Goal: Task Accomplishment & Management: Manage account settings

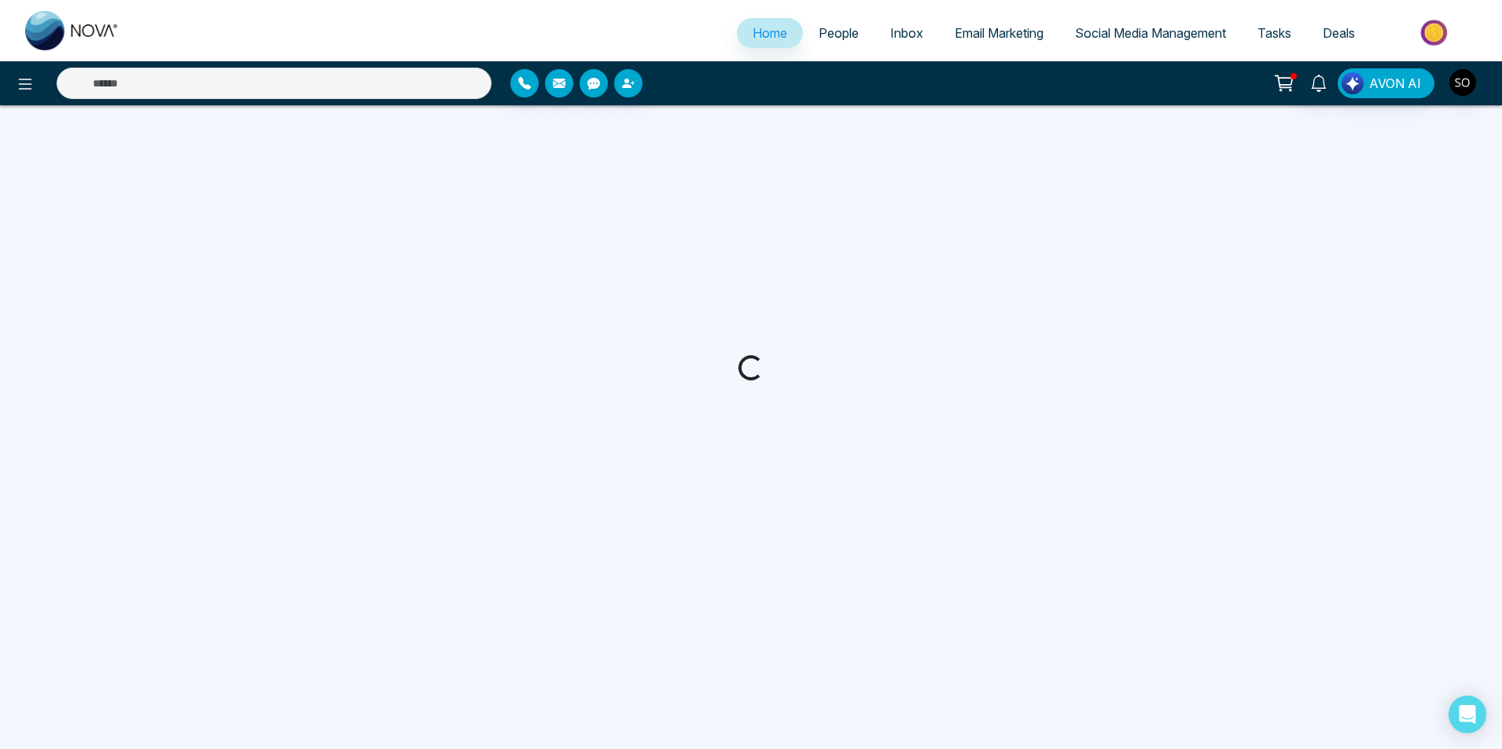
select select "*"
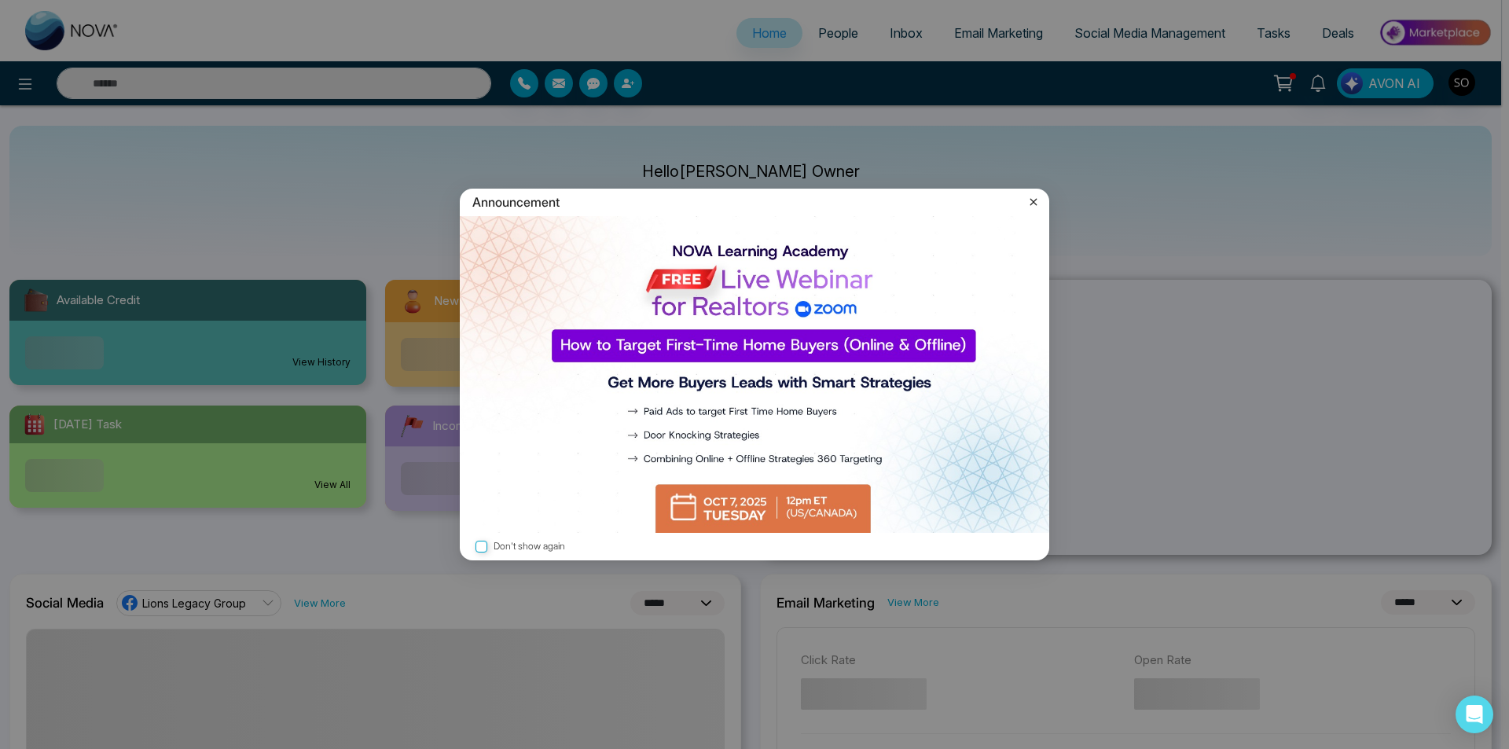
click at [850, 29] on div "Announcement Don't show again" at bounding box center [754, 374] width 1509 height 749
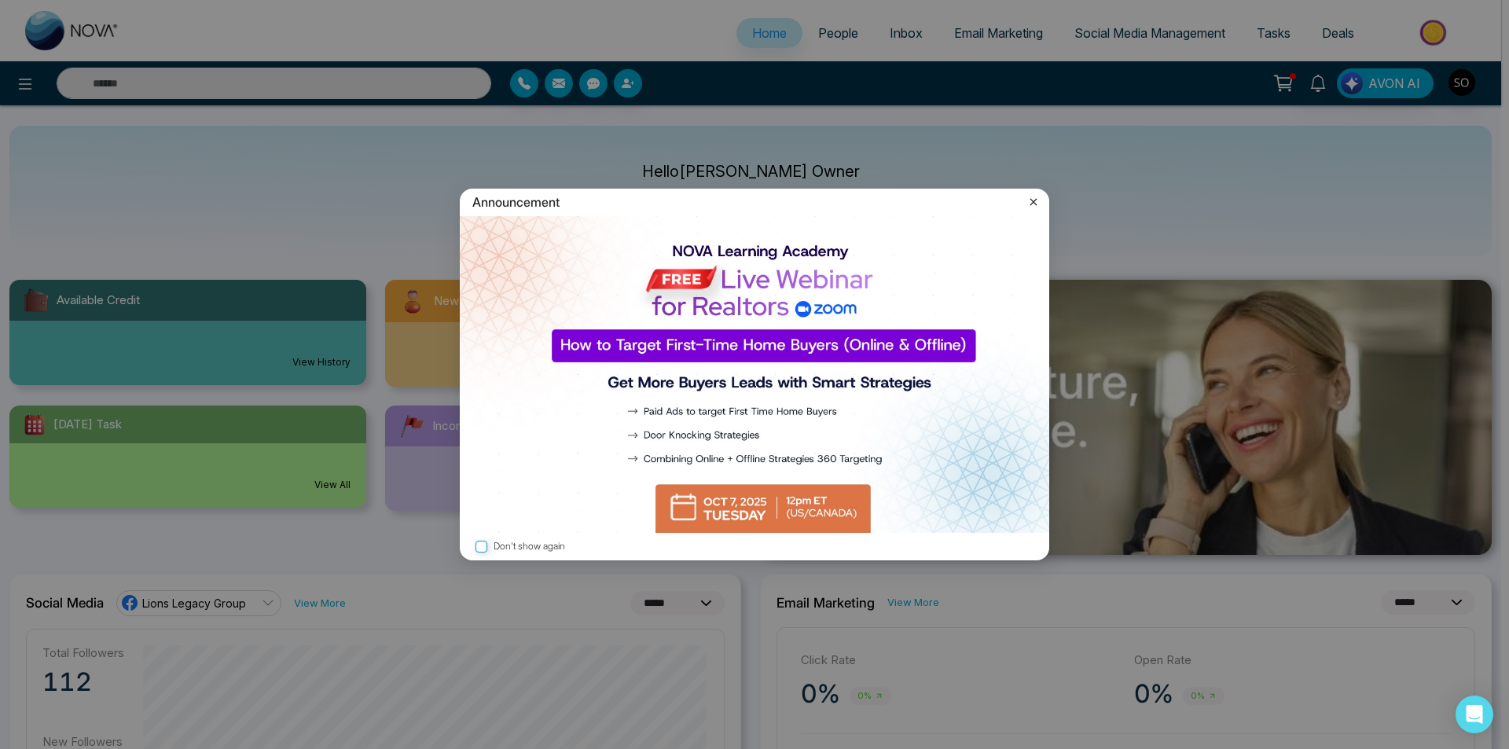
click at [884, 200] on icon at bounding box center [1034, 202] width 16 height 16
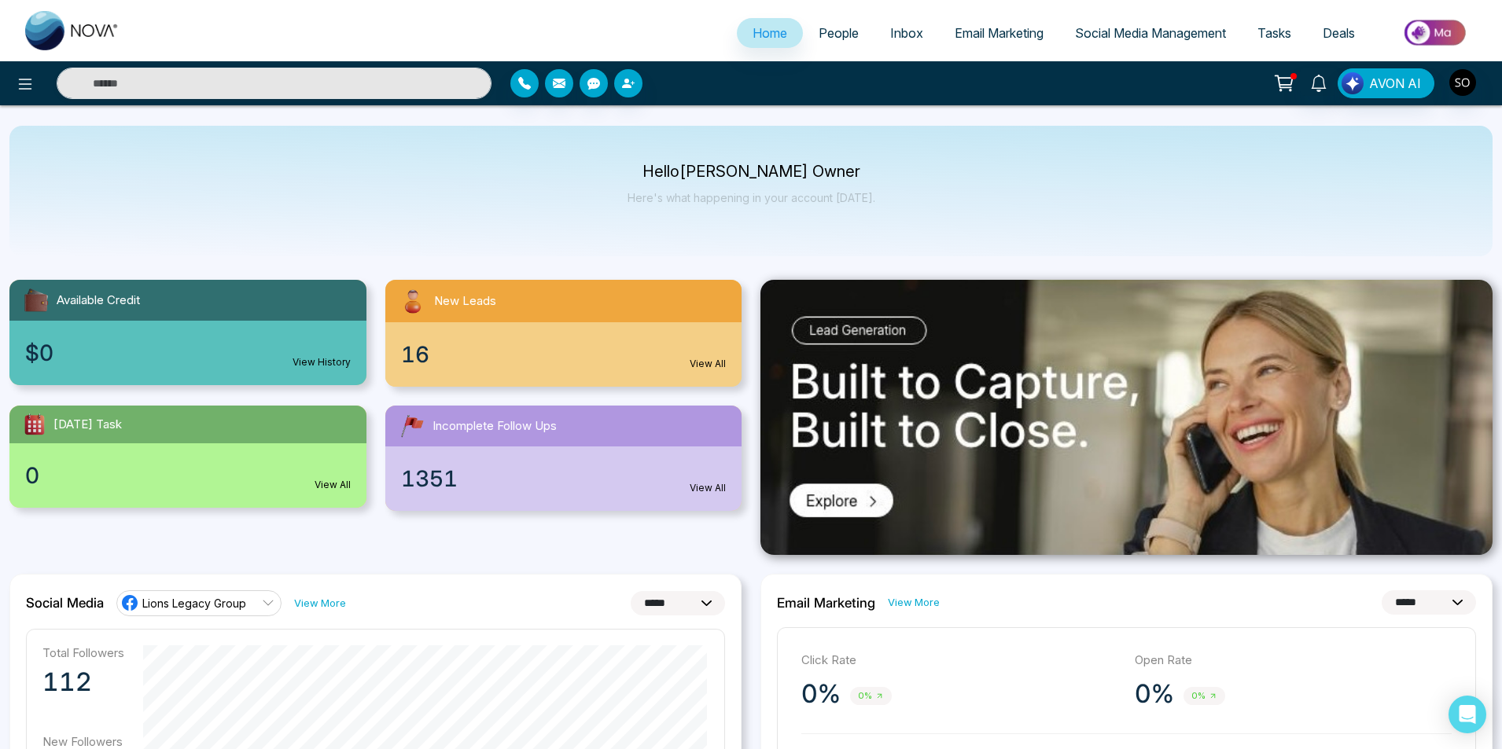
click at [840, 37] on span "People" at bounding box center [838, 33] width 40 height 16
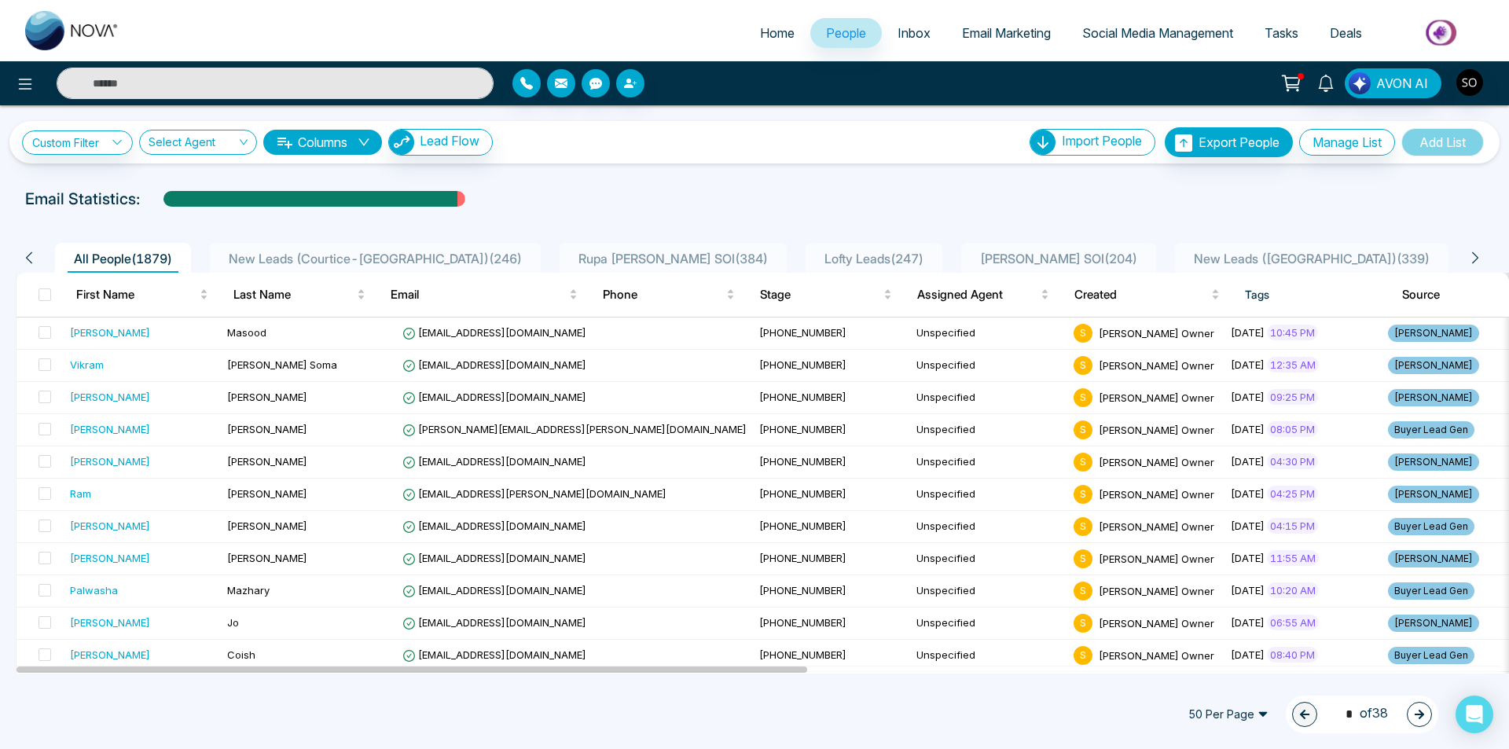
click at [884, 256] on icon at bounding box center [1476, 258] width 14 height 14
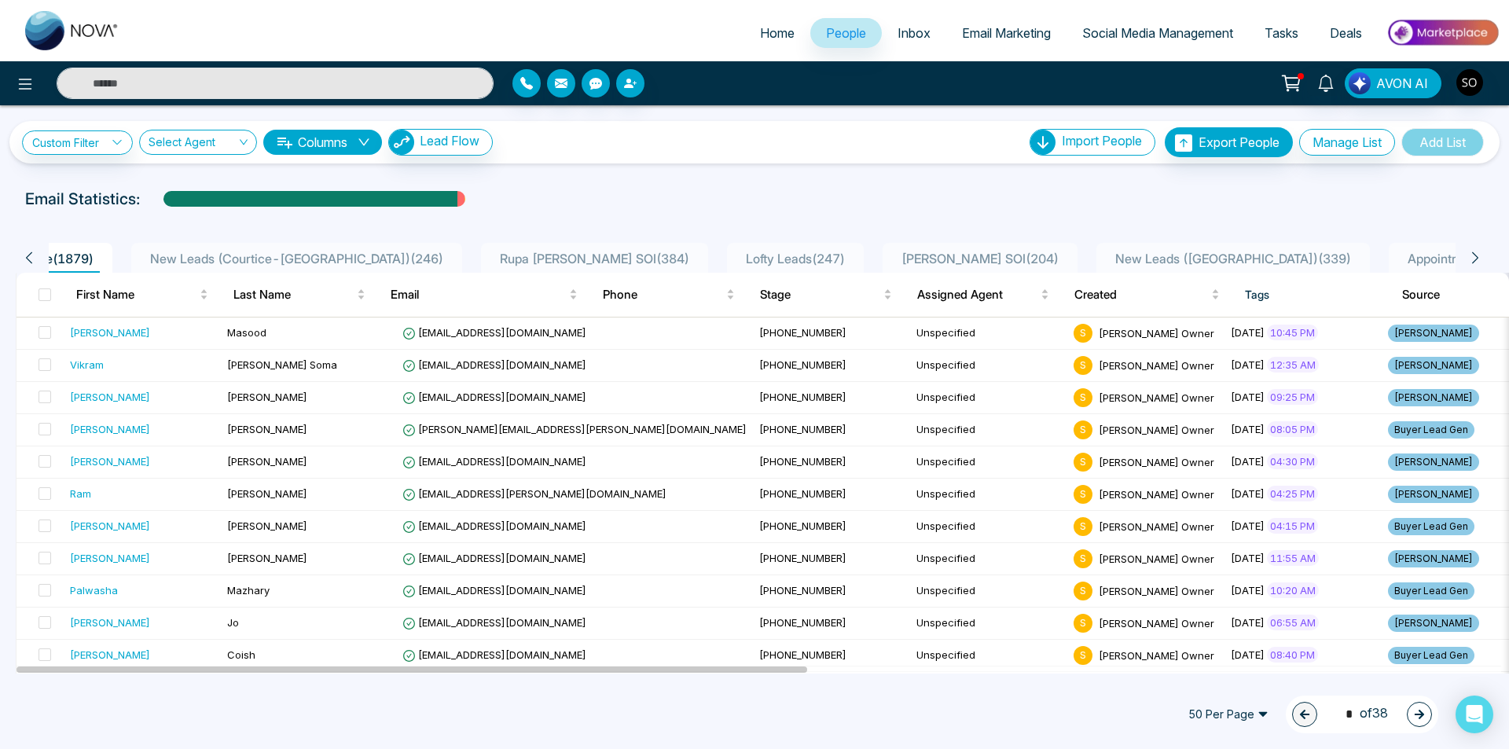
click at [884, 256] on icon at bounding box center [1476, 258] width 14 height 14
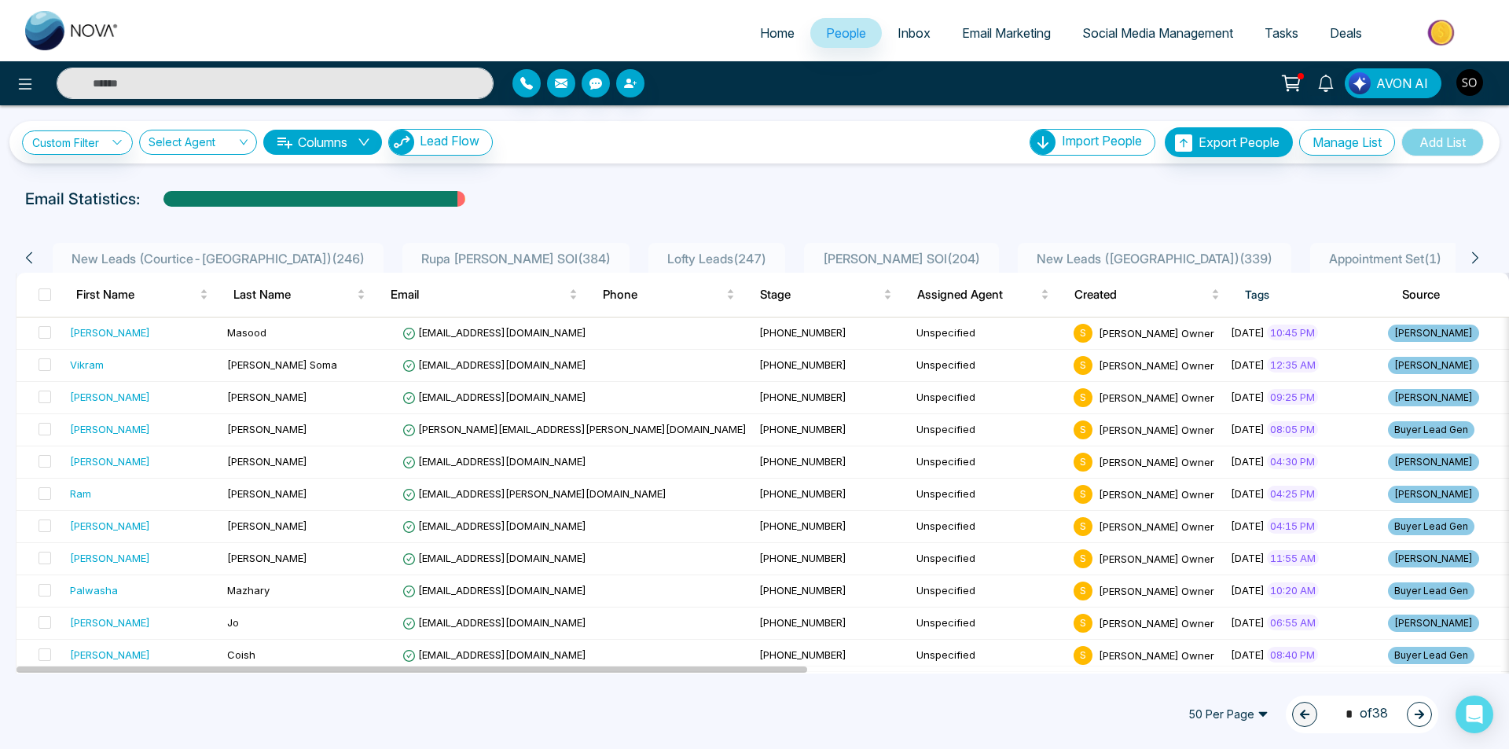
click at [884, 256] on icon at bounding box center [1476, 258] width 14 height 14
click at [884, 251] on span "New Leads ([PERSON_NAME]) ( 156 )" at bounding box center [1446, 259] width 223 height 16
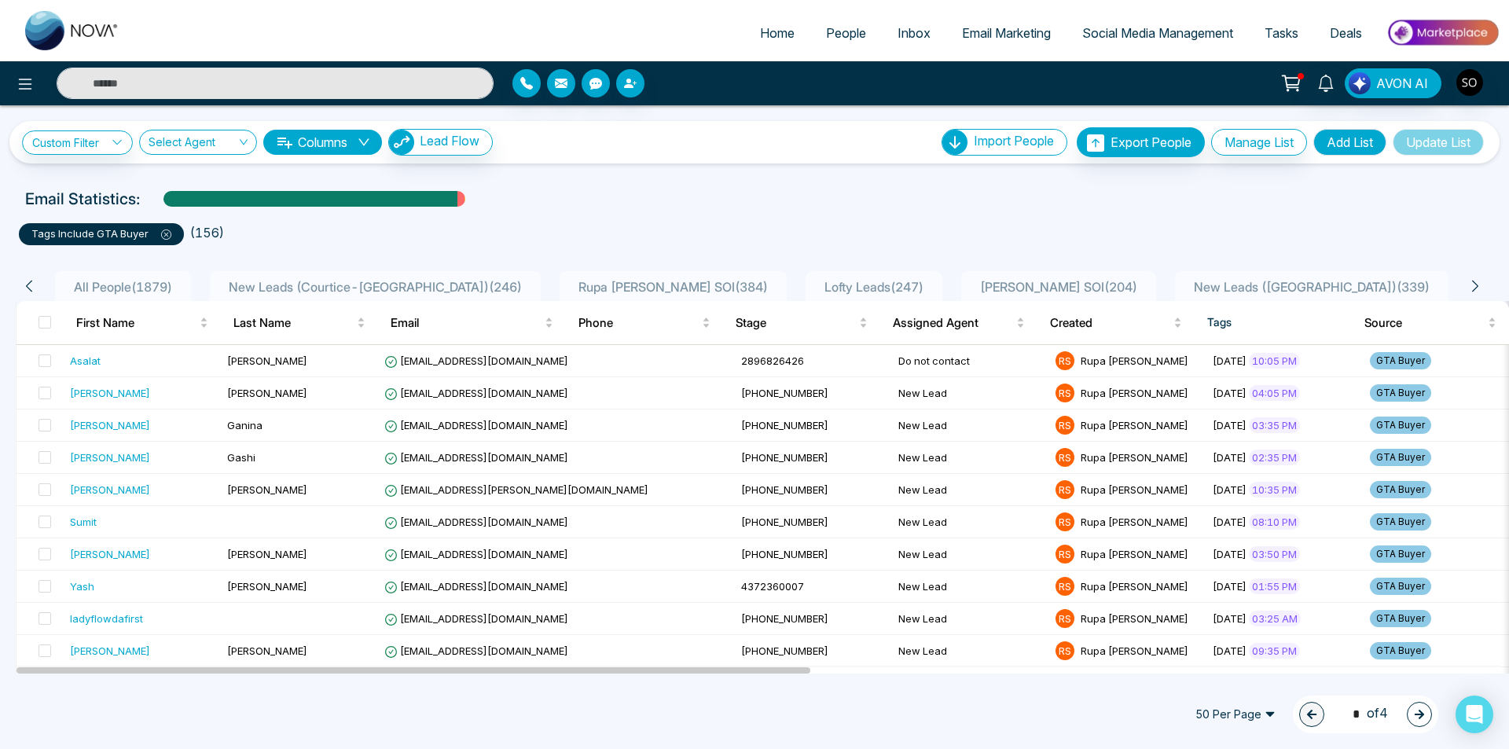
click at [884, 234] on ul "tags include GTA Buyer ( 156 )" at bounding box center [755, 231] width 1472 height 28
click at [828, 33] on span "People" at bounding box center [846, 33] width 40 height 16
